Goal: Transaction & Acquisition: Purchase product/service

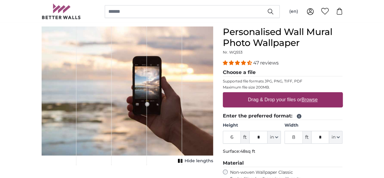
scroll to position [61, 0]
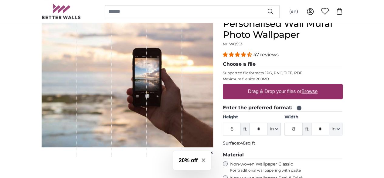
click at [311, 92] on label "Drag & Drop your files or Browse" at bounding box center [282, 91] width 74 height 12
click at [311, 86] on input "Drag & Drop your files or Browse" at bounding box center [283, 85] width 120 height 2
type input "**********"
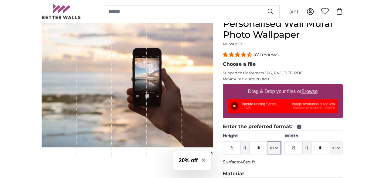
click at [278, 147] on icon "button" at bounding box center [277, 147] width 2 height 1
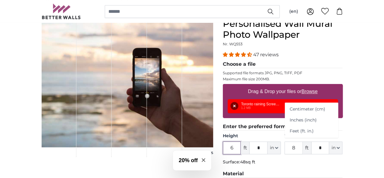
click at [241, 147] on input "6" at bounding box center [232, 147] width 18 height 13
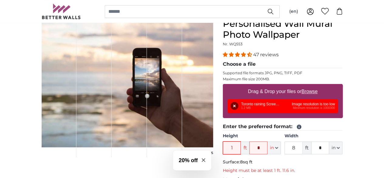
type input "1"
click at [303, 148] on input "8" at bounding box center [294, 147] width 18 height 13
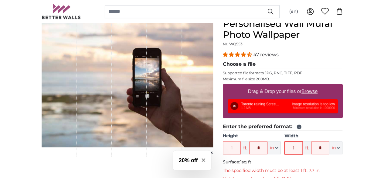
type input "1"
click at [315, 165] on fieldset "Enter the preferred format: Height 1 ft * in Centimeter (cm) Inches (inch) Feet…" at bounding box center [283, 152] width 120 height 59
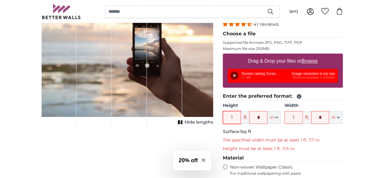
click at [241, 116] on input "1" at bounding box center [232, 117] width 18 height 13
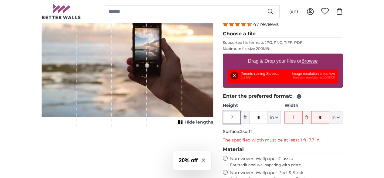
type input "2"
click at [303, 117] on input "1" at bounding box center [294, 117] width 18 height 13
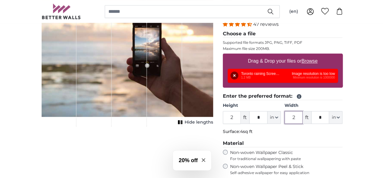
type input "2"
click at [317, 138] on div "47 reviews Choose a file Supported file formats JPG, PNG, TIFF, PDF Maximum fil…" at bounding box center [283, 98] width 120 height 154
click at [238, 74] on button "Remove" at bounding box center [235, 75] width 8 height 8
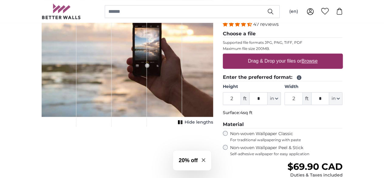
click at [290, 61] on label "Drag & Drop your files or Browse" at bounding box center [282, 61] width 74 height 12
click at [290, 55] on input "Drag & Drop your files or Browse" at bounding box center [283, 54] width 120 height 2
type input "**********"
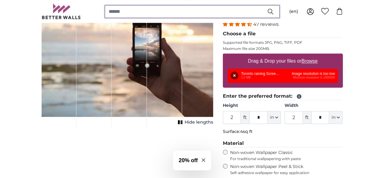
click at [180, 11] on input "search" at bounding box center [192, 11] width 175 height 13
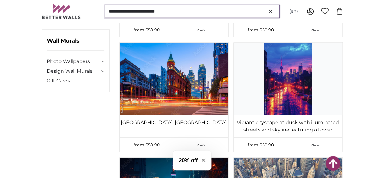
scroll to position [820, 0]
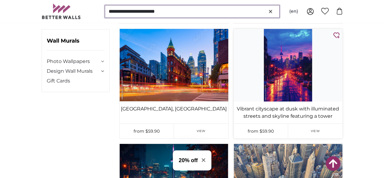
type input "**********"
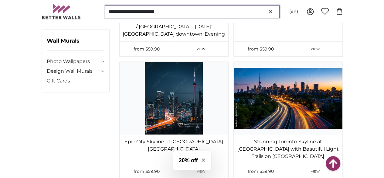
scroll to position [2674, 0]
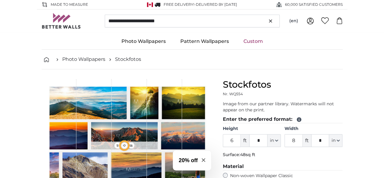
type input "9"
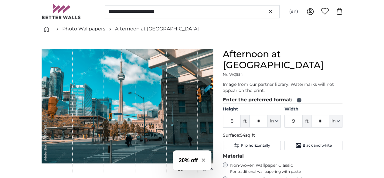
scroll to position [61, 0]
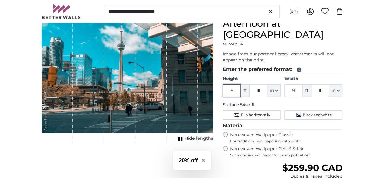
click at [241, 84] on input "6" at bounding box center [232, 90] width 18 height 13
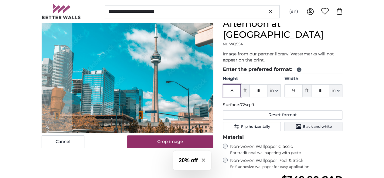
type input "8"
click at [332, 124] on span "Black and white" at bounding box center [317, 126] width 29 height 5
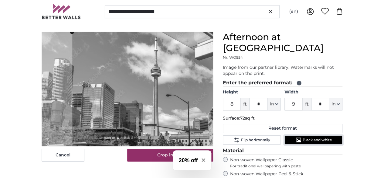
scroll to position [61, 0]
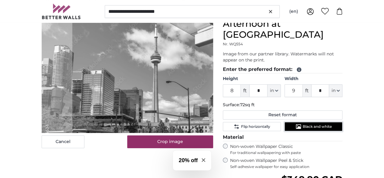
click at [72, 43] on cropper-handle at bounding box center [164, 100] width 185 height 164
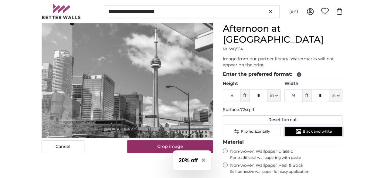
scroll to position [52, 0]
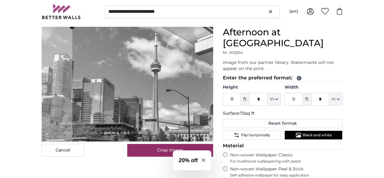
click at [206, 159] on button "20% off" at bounding box center [192, 160] width 39 height 20
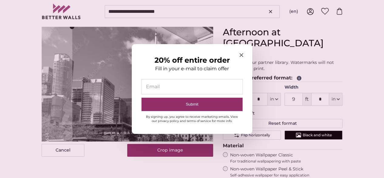
click at [241, 57] on icon "Close modal" at bounding box center [242, 55] width 4 height 4
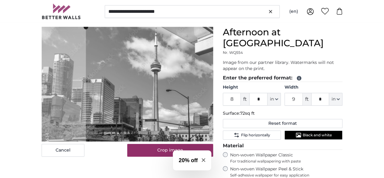
click at [125, 95] on cropper-handle at bounding box center [178, 109] width 185 height 164
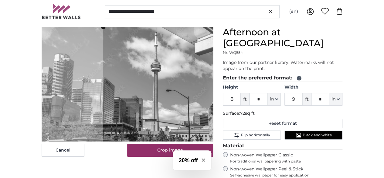
click at [146, 93] on cropper-handle at bounding box center [195, 109] width 185 height 164
click at [204, 159] on icon "Close modal" at bounding box center [204, 160] width 4 height 4
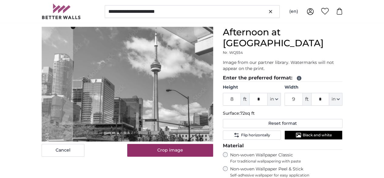
click at [140, 117] on cropper-handle at bounding box center [165, 109] width 185 height 164
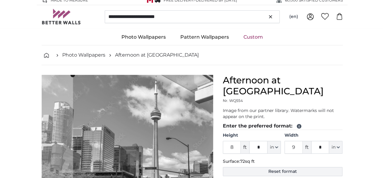
scroll to position [0, 0]
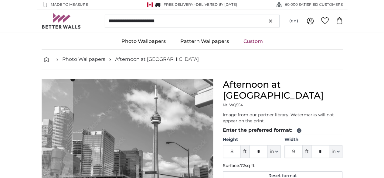
click at [249, 42] on link "Custom" at bounding box center [253, 41] width 34 height 16
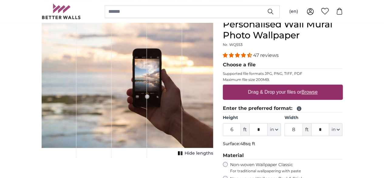
scroll to position [61, 0]
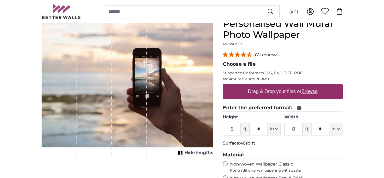
click at [310, 89] on label "Drag & Drop your files or Browse" at bounding box center [282, 91] width 74 height 12
click at [310, 86] on input "Drag & Drop your files or Browse" at bounding box center [283, 85] width 120 height 2
type input "**********"
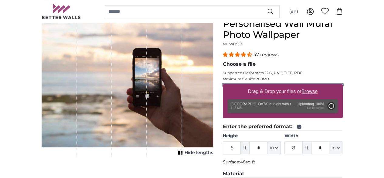
type input "9"
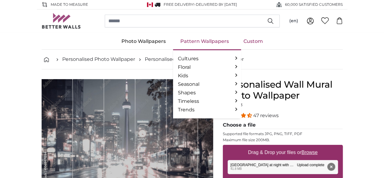
click at [196, 42] on link "Pattern Wallpapers" at bounding box center [204, 41] width 63 height 16
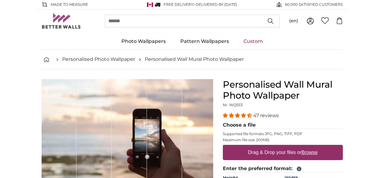
click at [320, 152] on label "Drag & Drop your files or Browse" at bounding box center [282, 152] width 74 height 12
click at [328, 146] on input "Drag & Drop your files or Browse" at bounding box center [283, 146] width 120 height 2
type input "**********"
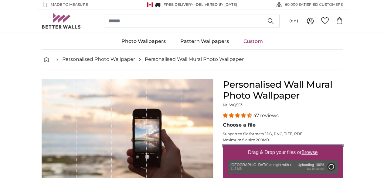
type input "9"
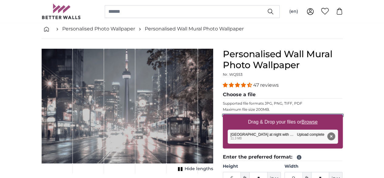
scroll to position [61, 0]
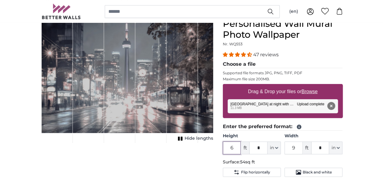
click at [241, 147] on input "6" at bounding box center [232, 147] width 18 height 13
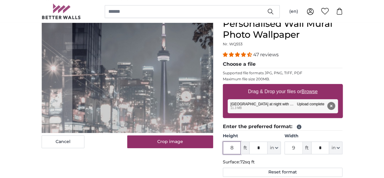
scroll to position [91, 0]
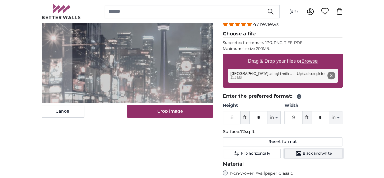
click at [332, 152] on span "Black and white" at bounding box center [317, 153] width 29 height 5
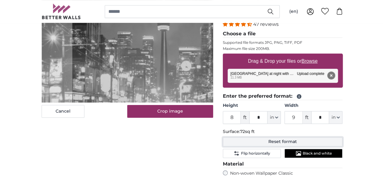
click at [323, 142] on button "Reset format" at bounding box center [283, 141] width 120 height 9
type input "6"
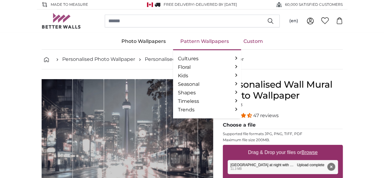
click at [209, 42] on link "Pattern Wallpapers" at bounding box center [204, 41] width 63 height 16
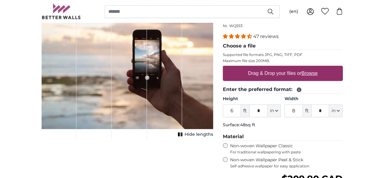
scroll to position [91, 0]
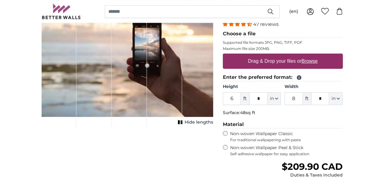
click at [311, 61] on label "Drag & Drop your files or Browse" at bounding box center [282, 61] width 74 height 12
click at [311, 55] on input "Drag & Drop your files or Browse" at bounding box center [283, 54] width 120 height 2
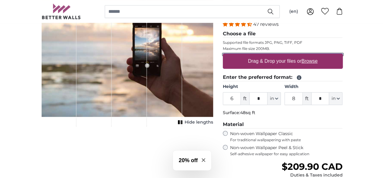
type input "**********"
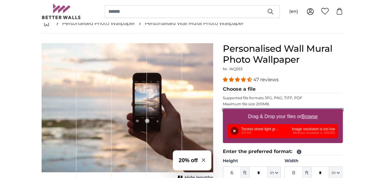
scroll to position [0, 0]
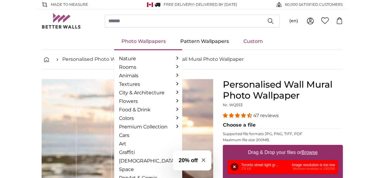
click at [152, 42] on link "Photo Wallpapers" at bounding box center [143, 41] width 59 height 16
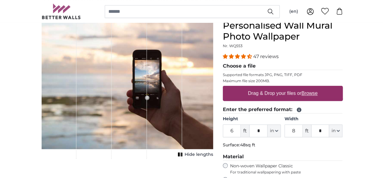
scroll to position [61, 0]
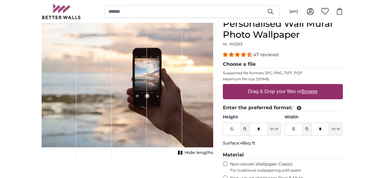
click at [320, 90] on label "Drag & Drop your files or Browse" at bounding box center [282, 91] width 74 height 12
click at [338, 86] on input "Drag & Drop your files or Browse" at bounding box center [283, 85] width 120 height 2
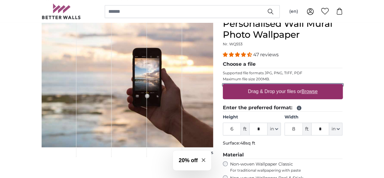
type input "**********"
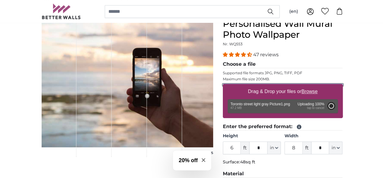
type input "****"
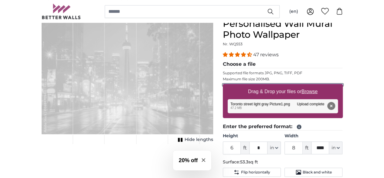
scroll to position [91, 0]
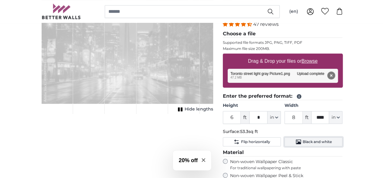
click at [332, 142] on span "Black and white" at bounding box center [317, 141] width 29 height 5
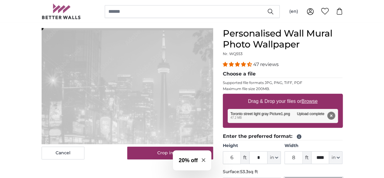
scroll to position [61, 0]
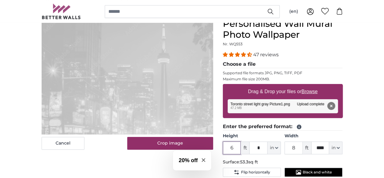
click at [241, 147] on input "6" at bounding box center [232, 147] width 18 height 13
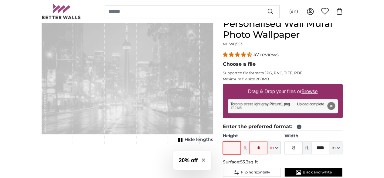
type input "8"
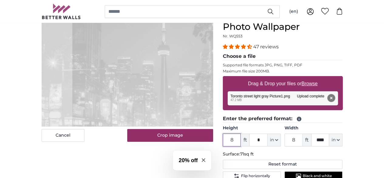
scroll to position [61, 0]
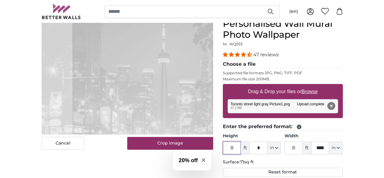
type input "8"
click at [153, 95] on cropper-handle at bounding box center [164, 101] width 185 height 166
click at [153, 74] on cropper-handle at bounding box center [164, 102] width 185 height 166
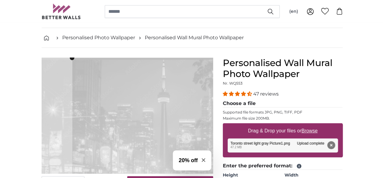
scroll to position [0, 0]
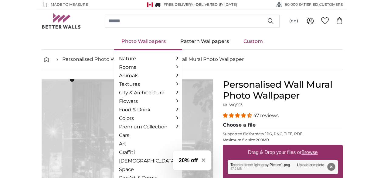
click at [162, 42] on link "Photo Wallpapers" at bounding box center [143, 41] width 59 height 16
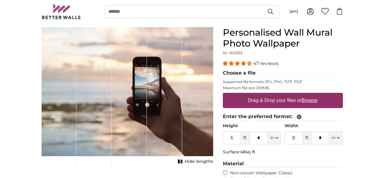
scroll to position [61, 0]
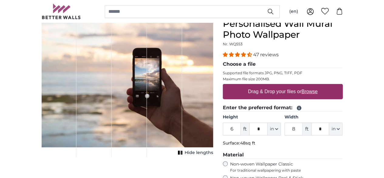
click at [320, 90] on label "Drag & Drop your files or Browse" at bounding box center [282, 91] width 74 height 12
click at [324, 86] on input "Drag & Drop your files or Browse" at bounding box center [283, 85] width 120 height 2
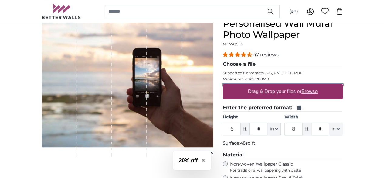
type input "**********"
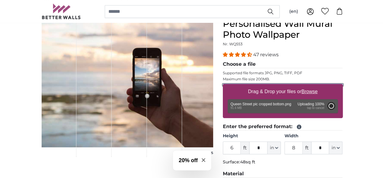
type input "10"
type input "***"
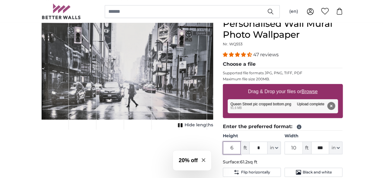
click at [241, 146] on input "6" at bounding box center [232, 147] width 18 height 13
type input "8"
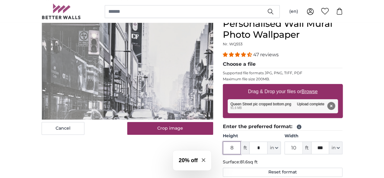
click at [136, 99] on cropper-handle at bounding box center [196, 90] width 185 height 145
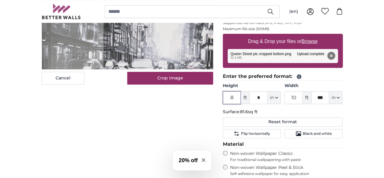
scroll to position [91, 0]
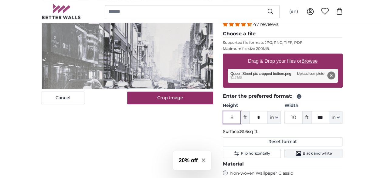
type input "8"
click at [332, 151] on span "Black and white" at bounding box center [317, 153] width 29 height 5
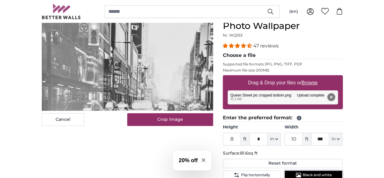
scroll to position [61, 0]
